Goal: Find specific page/section: Find specific page/section

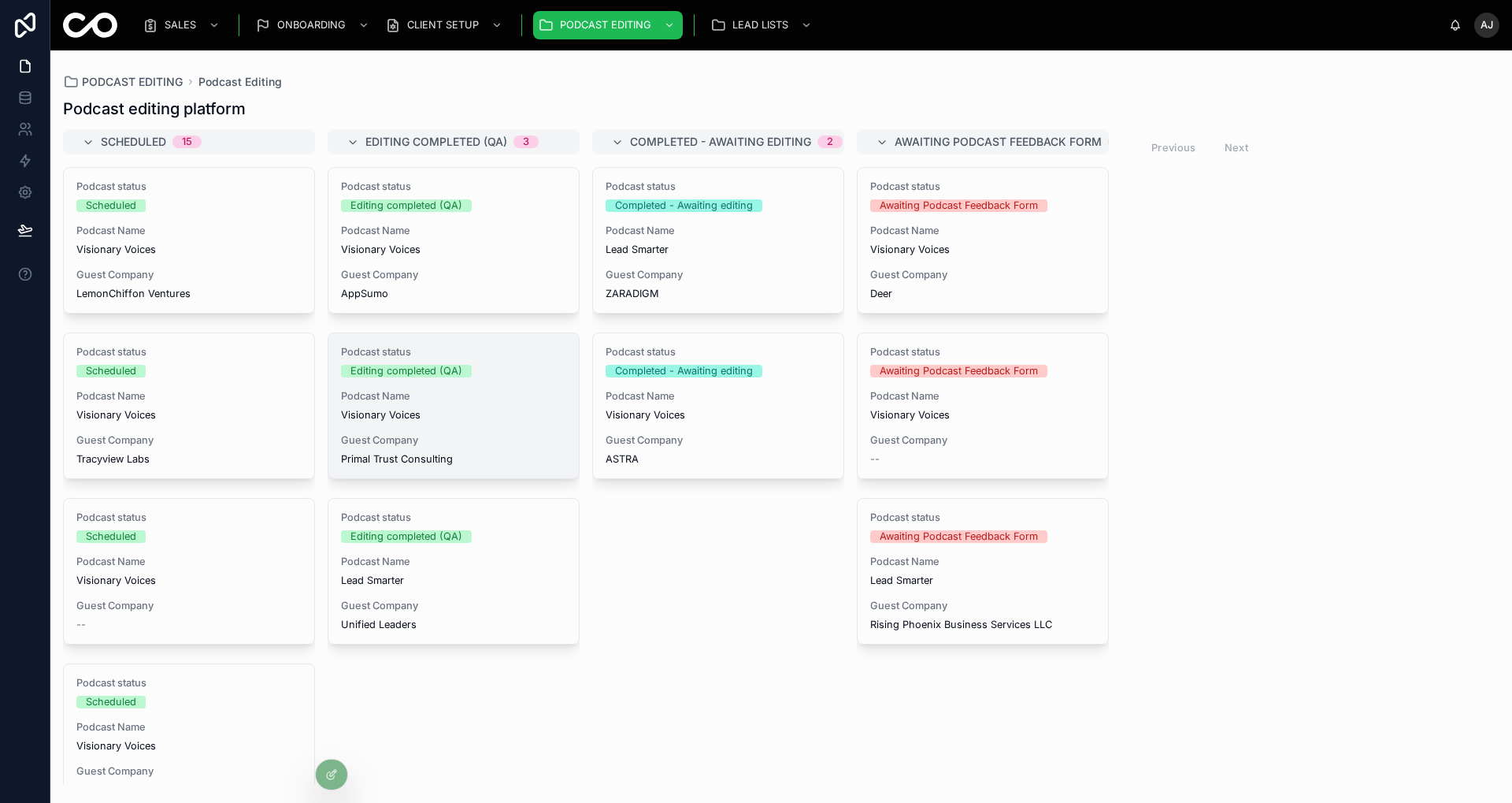
click at [504, 461] on span "Primal Trust Consulting" at bounding box center [453, 459] width 225 height 13
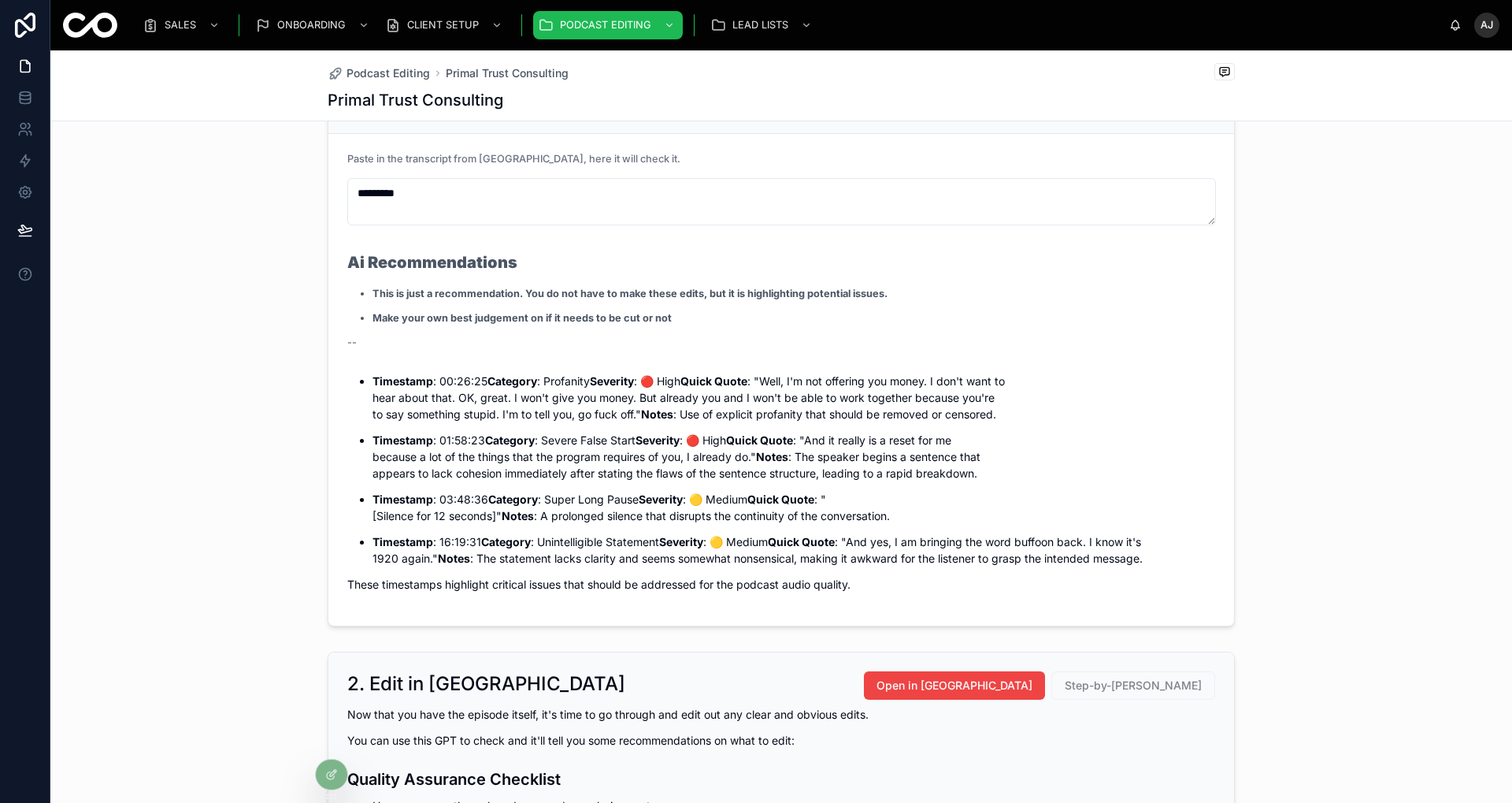
scroll to position [1607, 0]
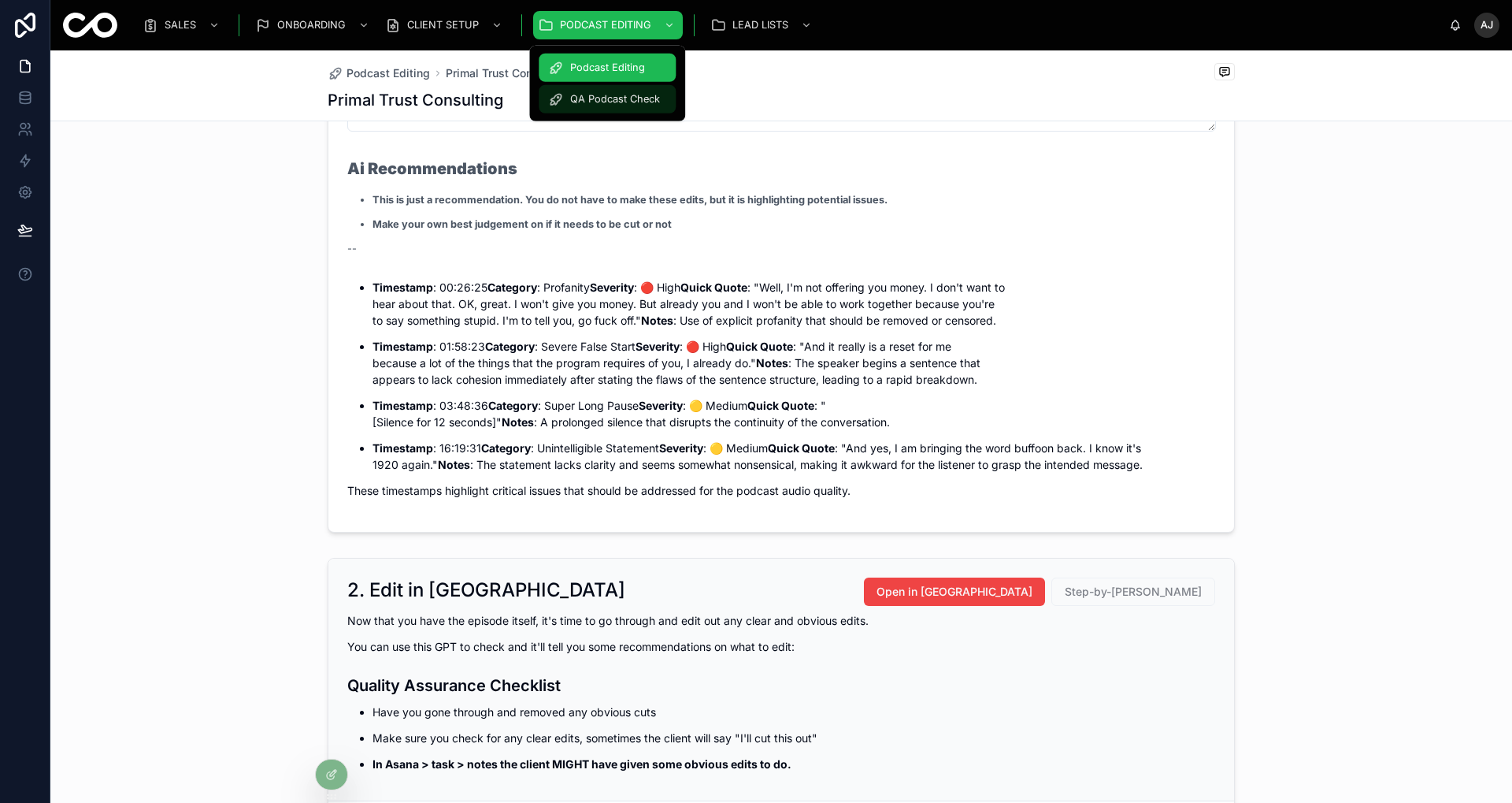
click at [631, 90] on div "QA Podcast Check" at bounding box center [607, 99] width 118 height 25
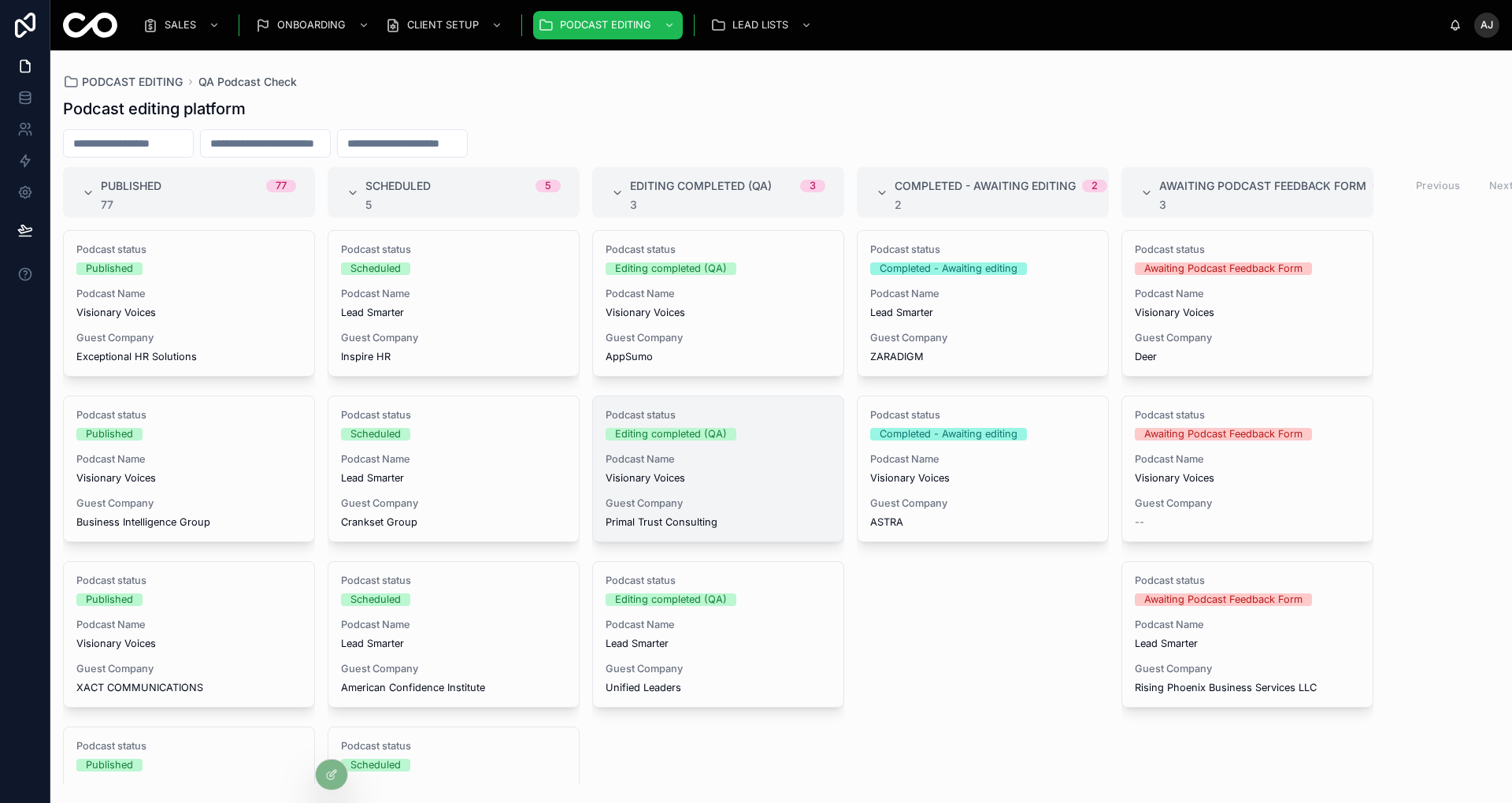
click at [743, 497] on span "Guest Company" at bounding box center [717, 503] width 225 height 13
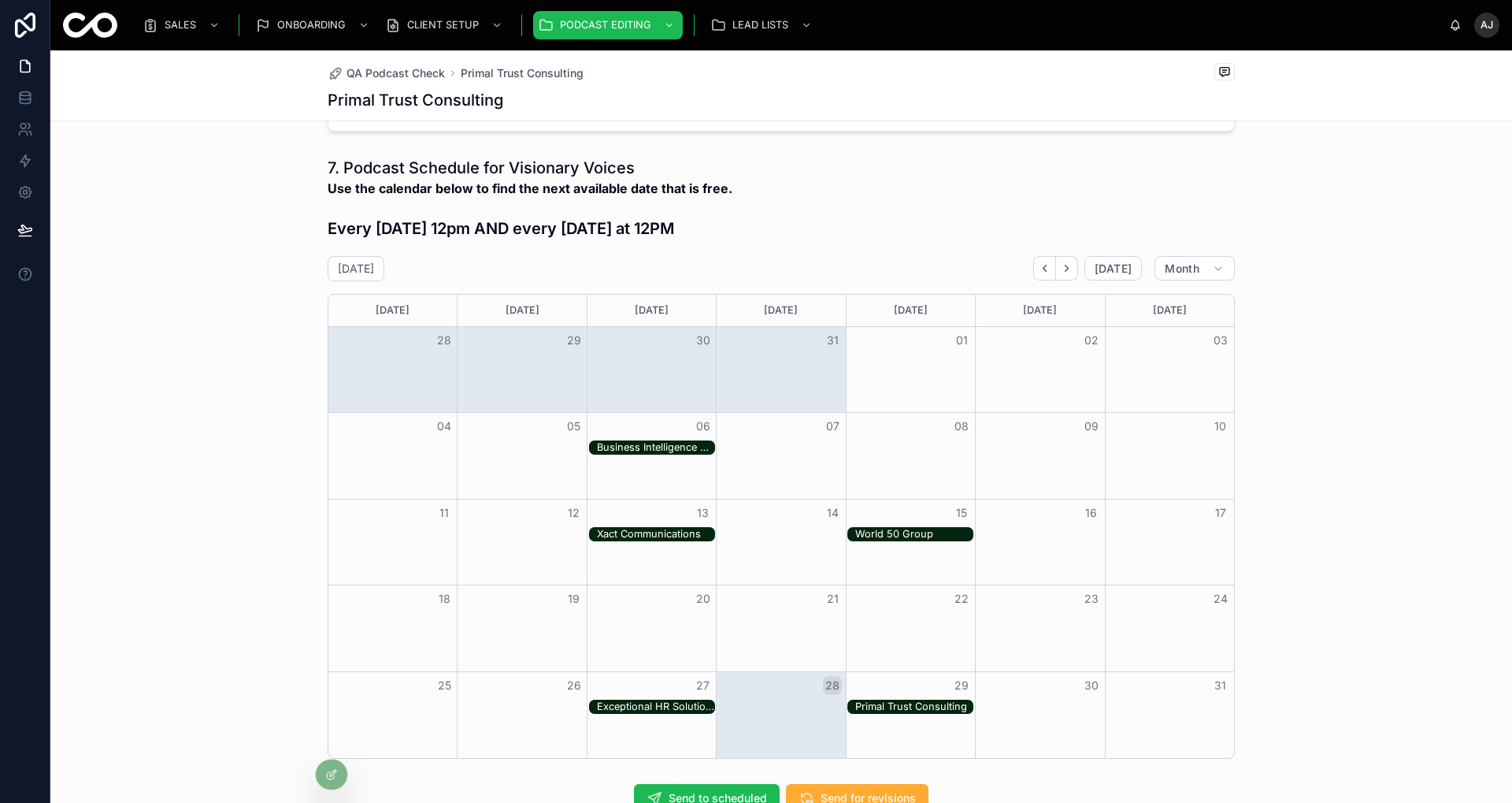
scroll to position [405, 0]
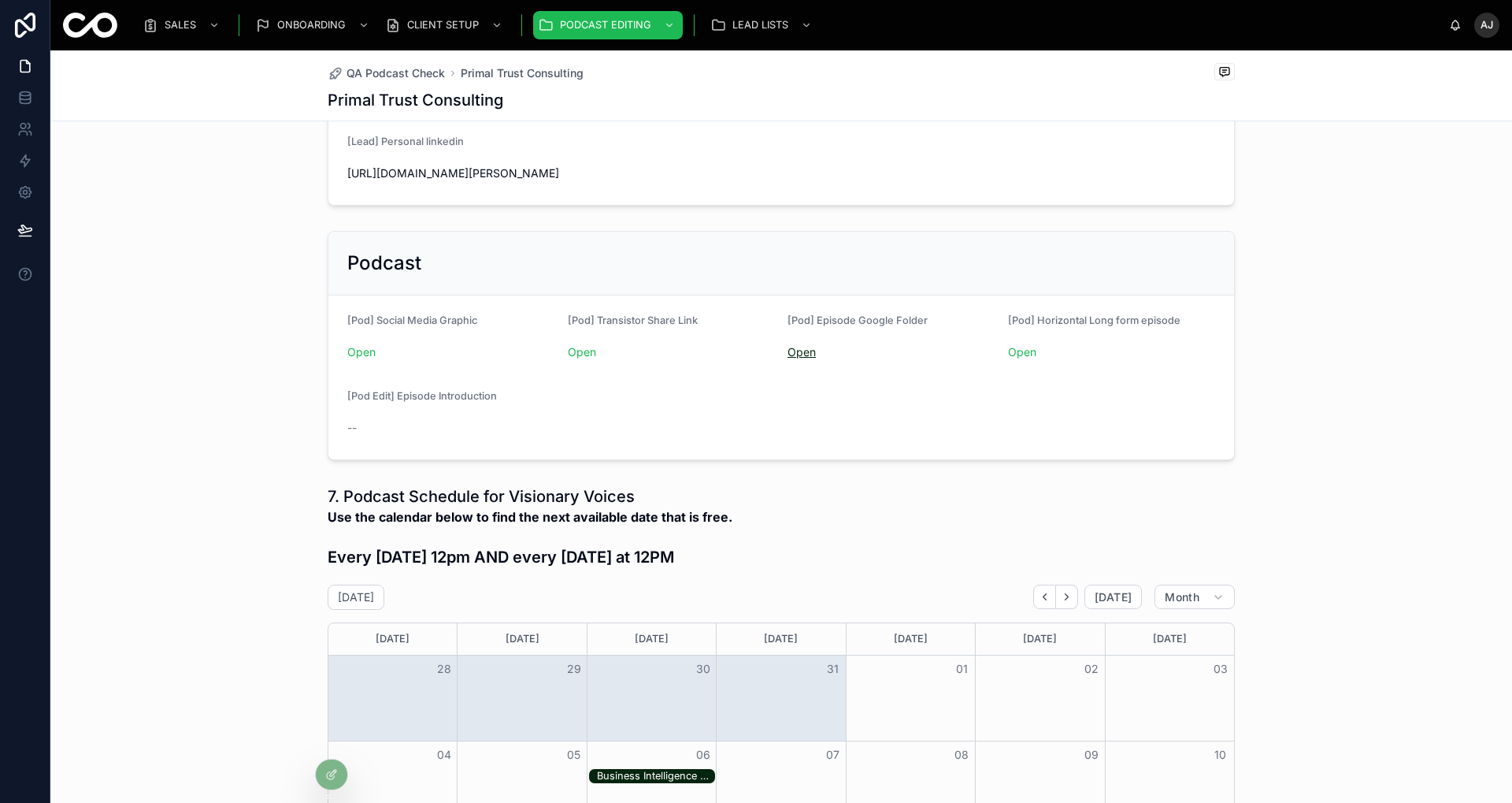
click at [800, 348] on link "Open" at bounding box center [802, 352] width 28 height 13
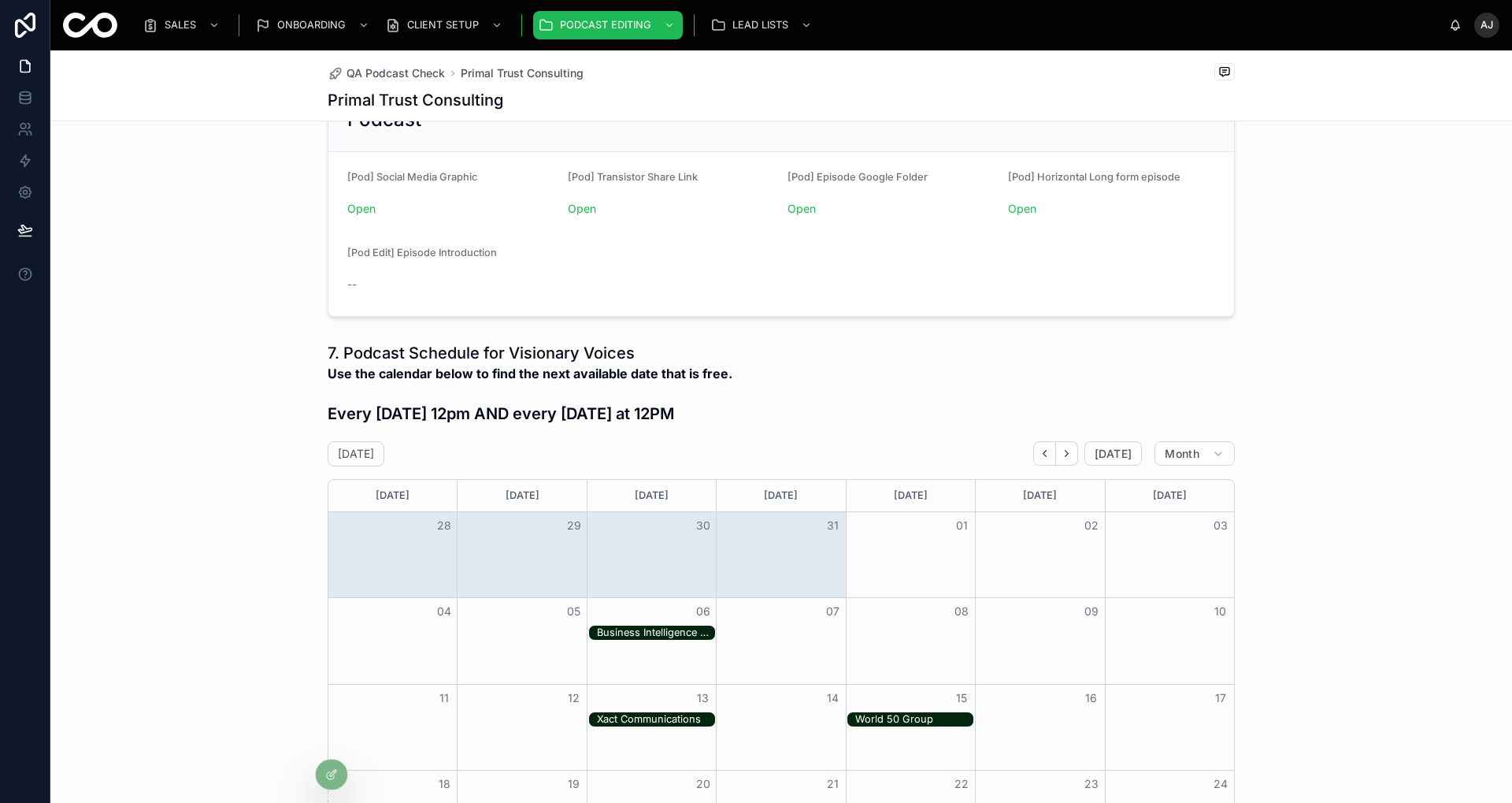
scroll to position [65, 0]
